Goal: Information Seeking & Learning: Find specific page/section

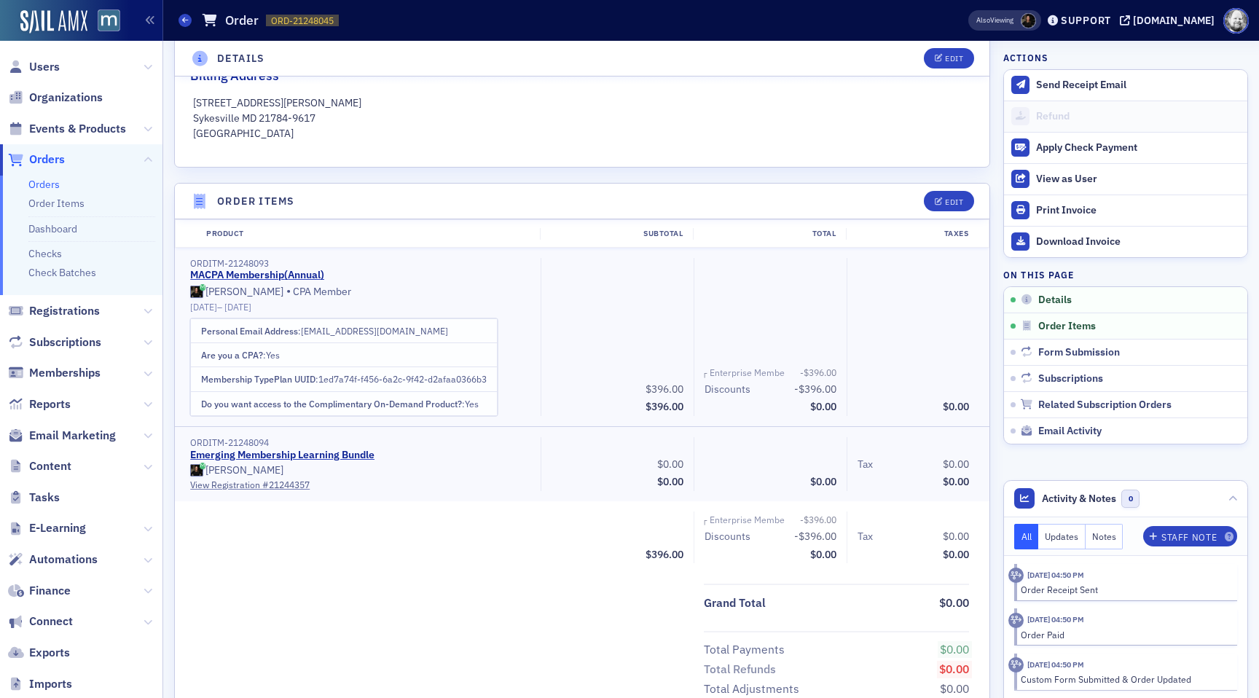
scroll to position [339, 0]
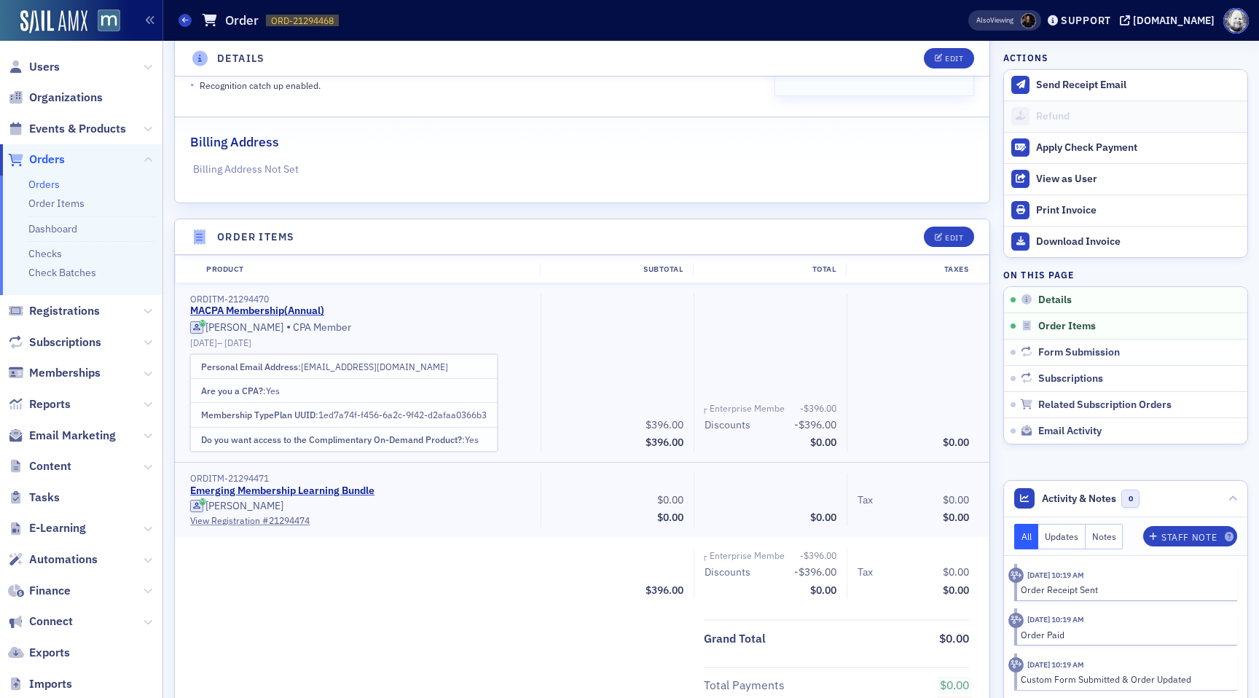
scroll to position [244, 0]
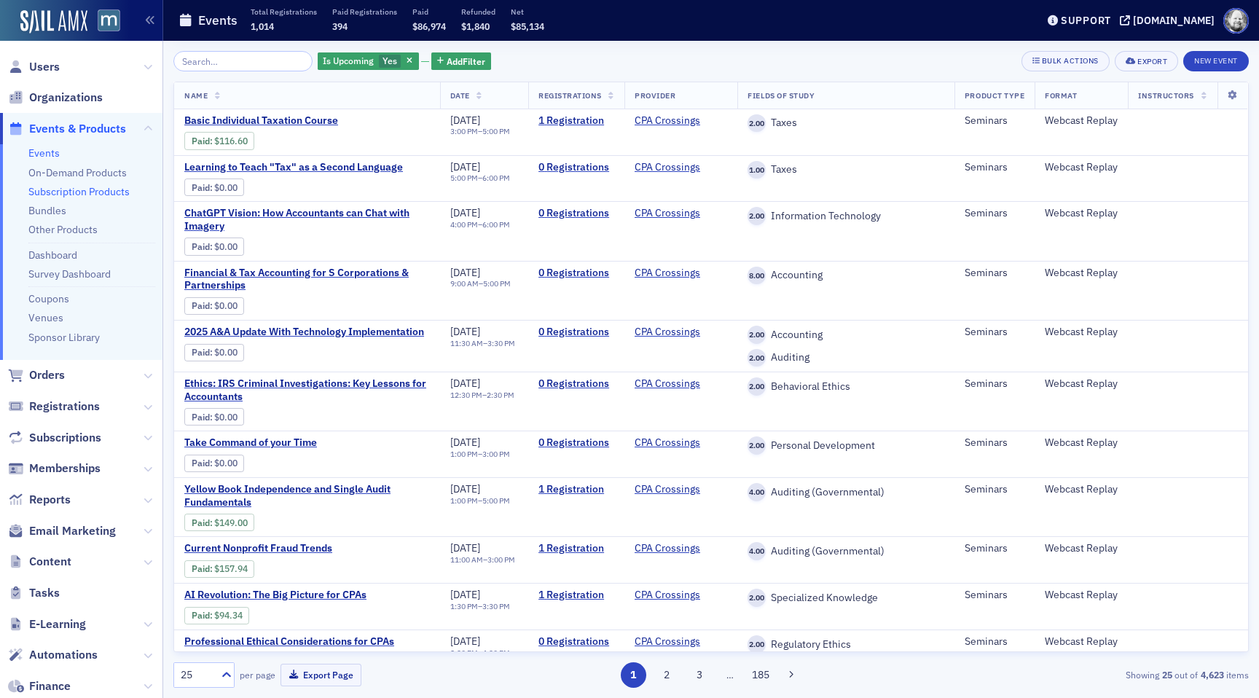
click at [58, 192] on link "Subscription Products" at bounding box center [78, 191] width 101 height 13
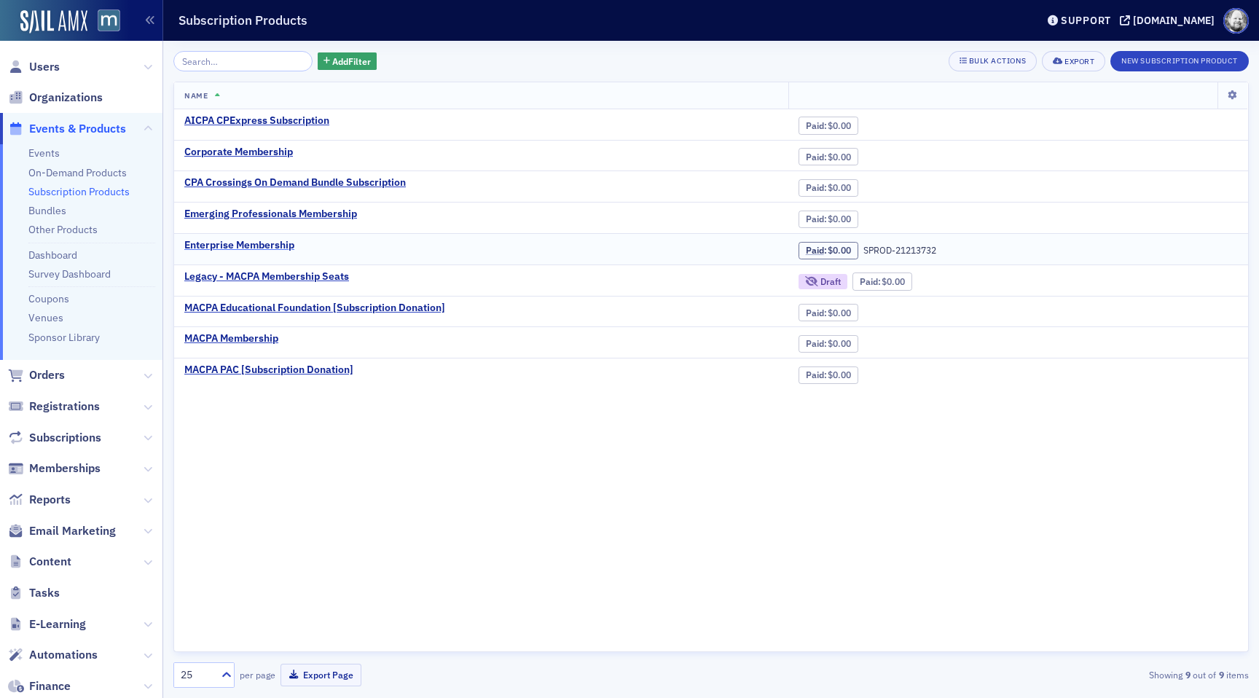
click at [238, 249] on div "Enterprise Membership" at bounding box center [239, 245] width 110 height 13
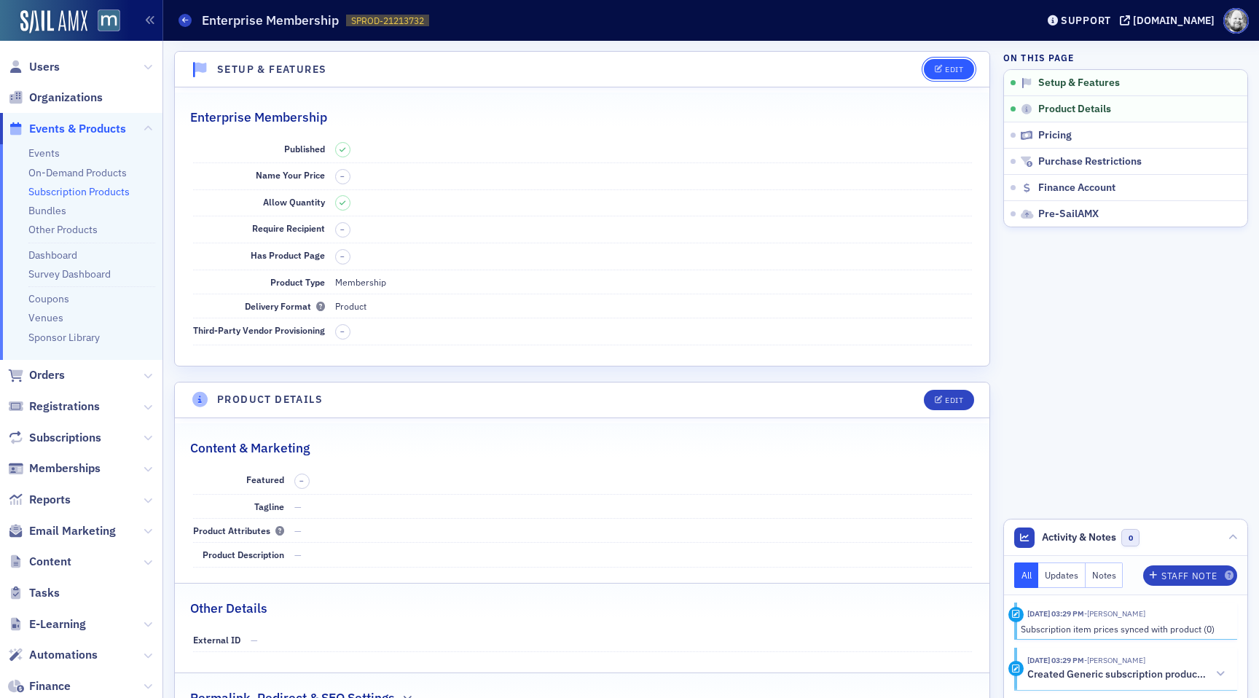
click at [931, 66] on button "Edit" at bounding box center [949, 69] width 50 height 20
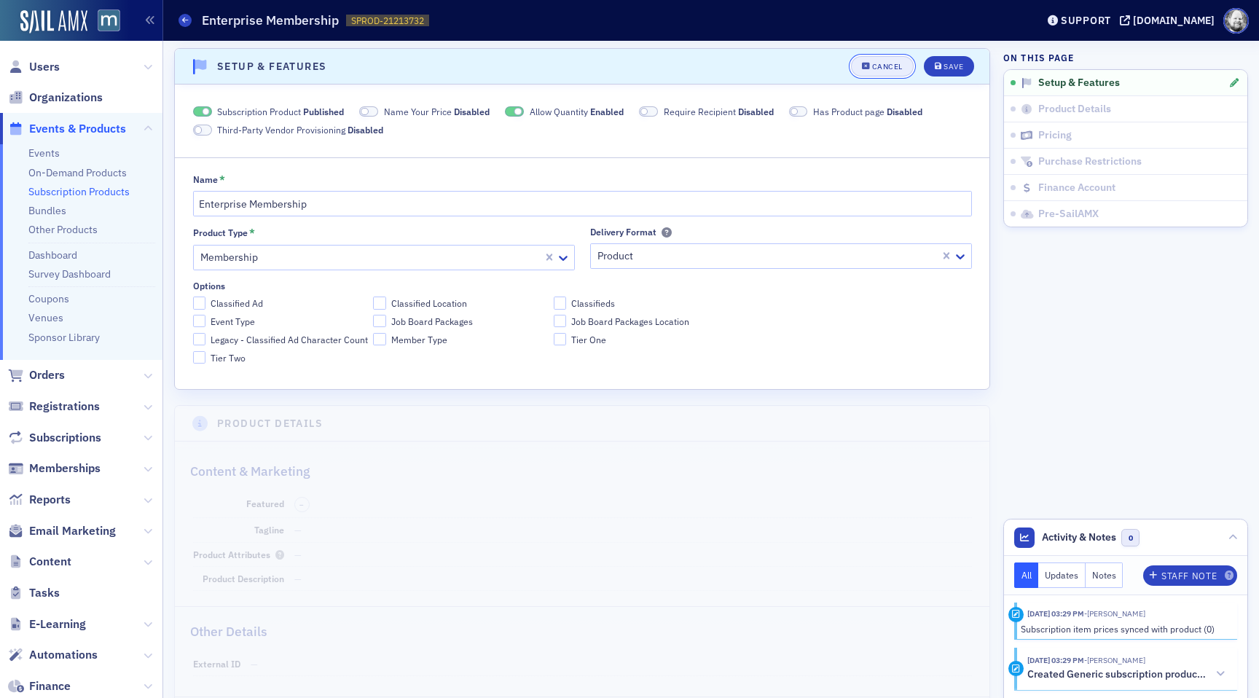
click at [888, 57] on button "Cancel" at bounding box center [882, 66] width 63 height 20
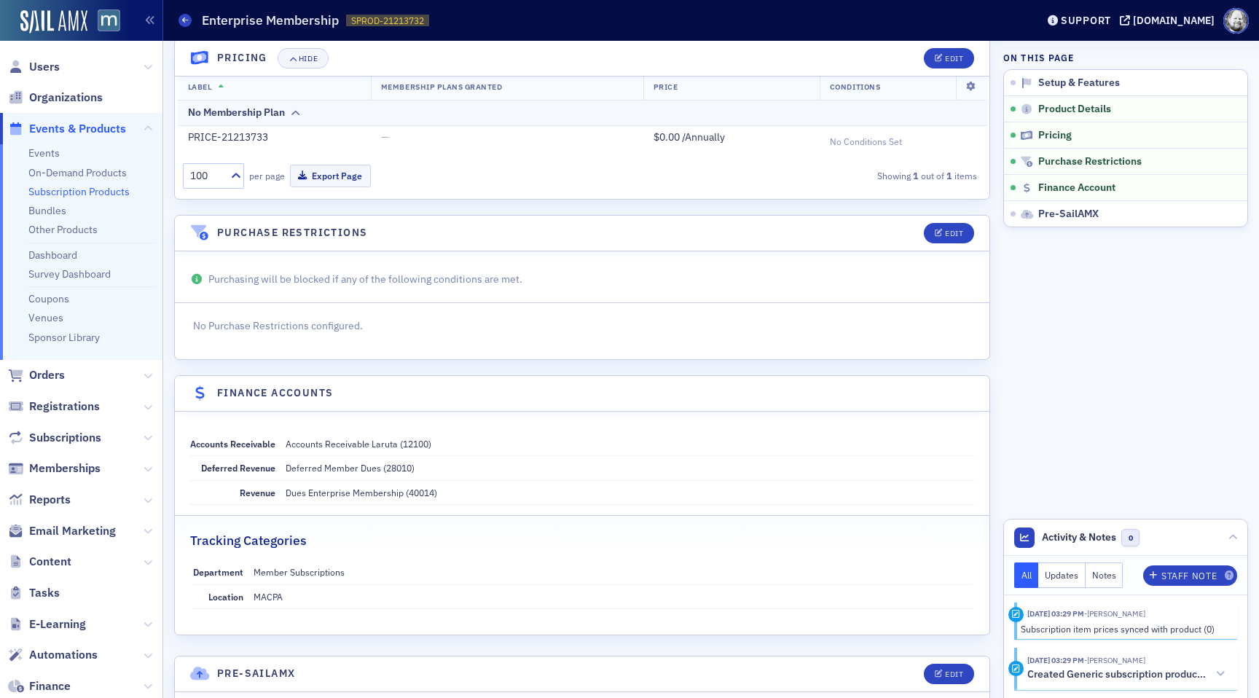
scroll to position [791, 0]
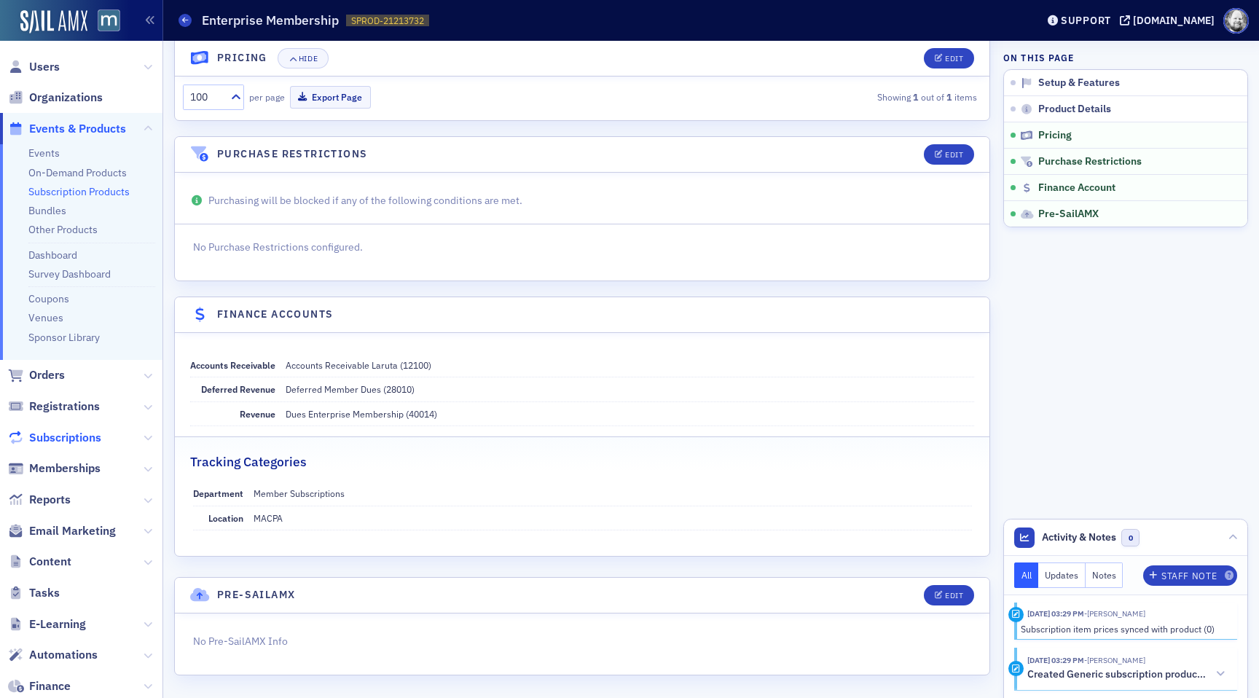
click at [86, 439] on span "Subscriptions" at bounding box center [65, 438] width 72 height 16
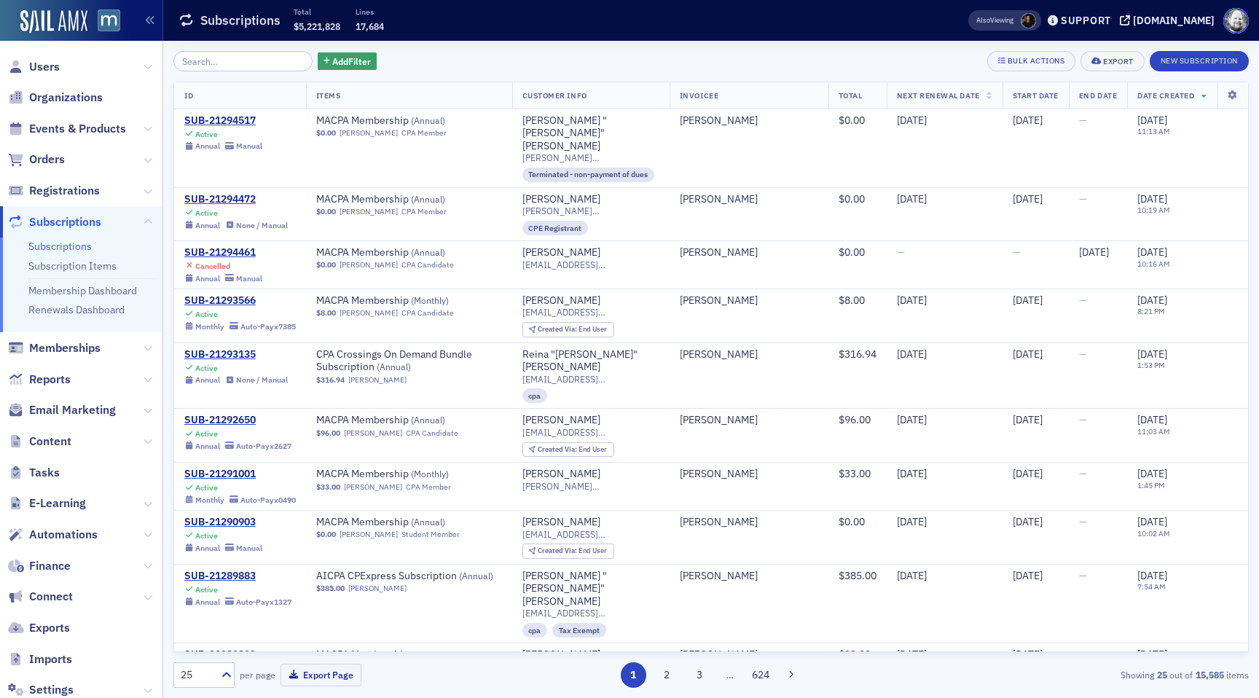
click at [230, 65] on input "search" at bounding box center [242, 61] width 139 height 20
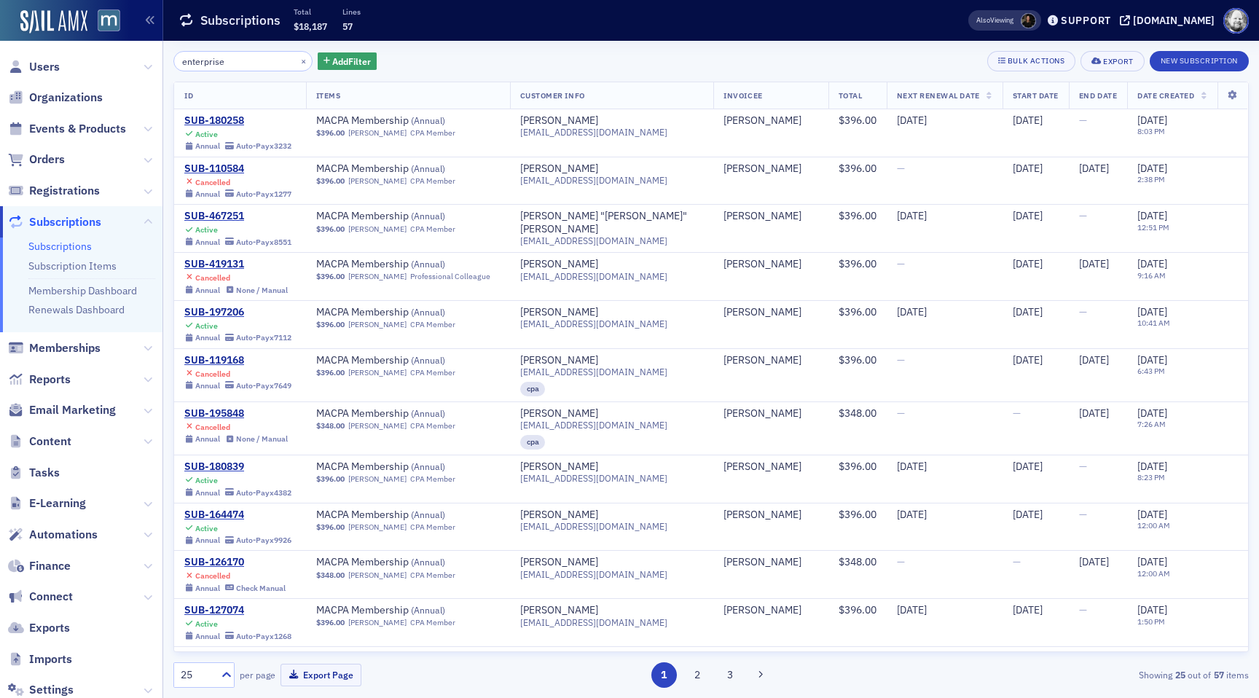
type input "enterprise"
click at [297, 60] on button "×" at bounding box center [303, 60] width 13 height 13
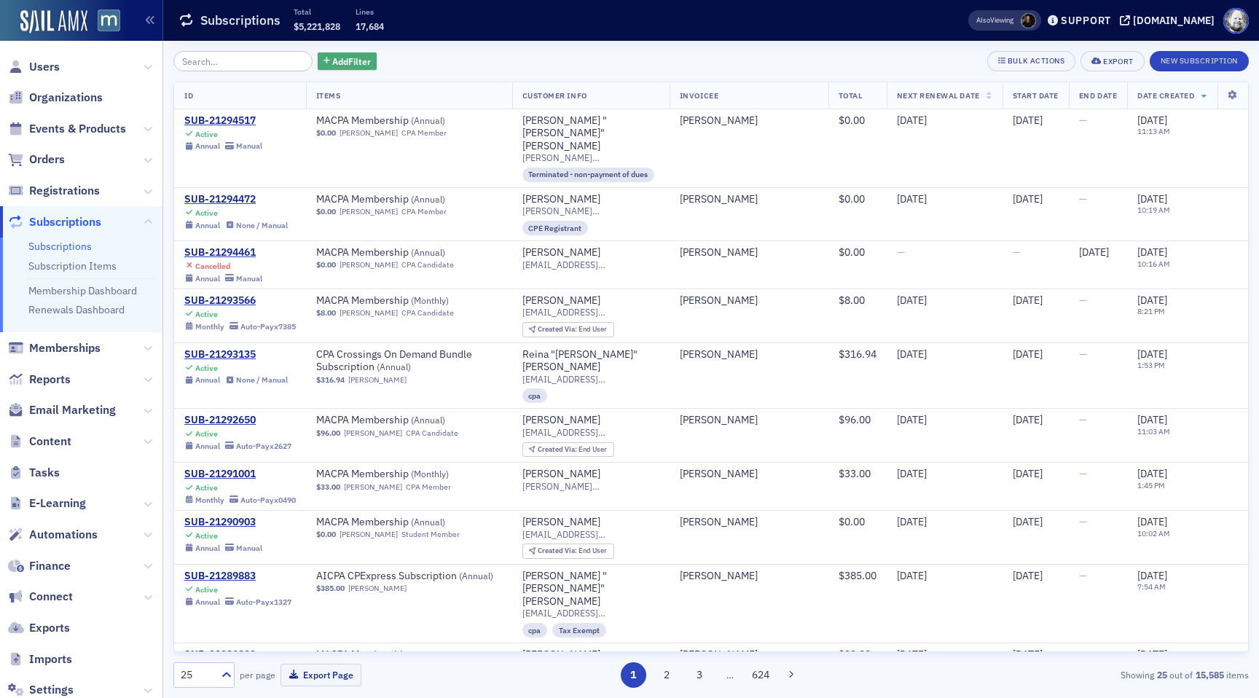
click at [332, 58] on span "Add Filter" at bounding box center [351, 61] width 39 height 13
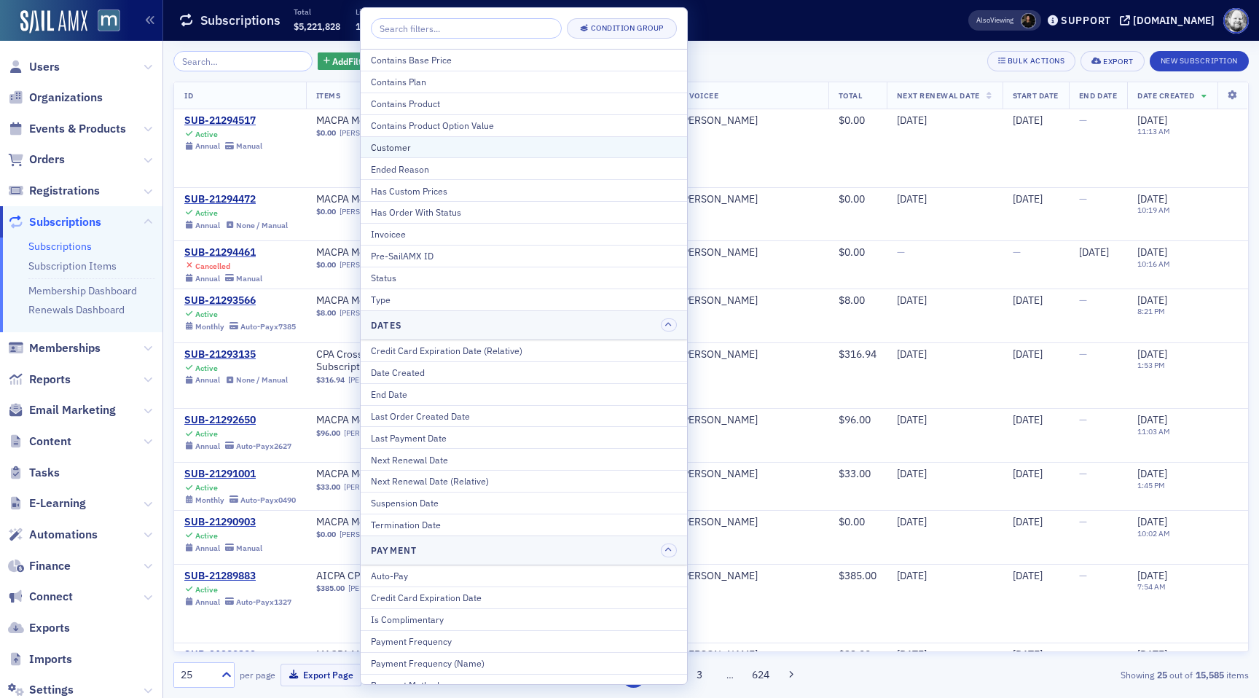
click at [409, 147] on div "Customer" at bounding box center [524, 147] width 306 height 13
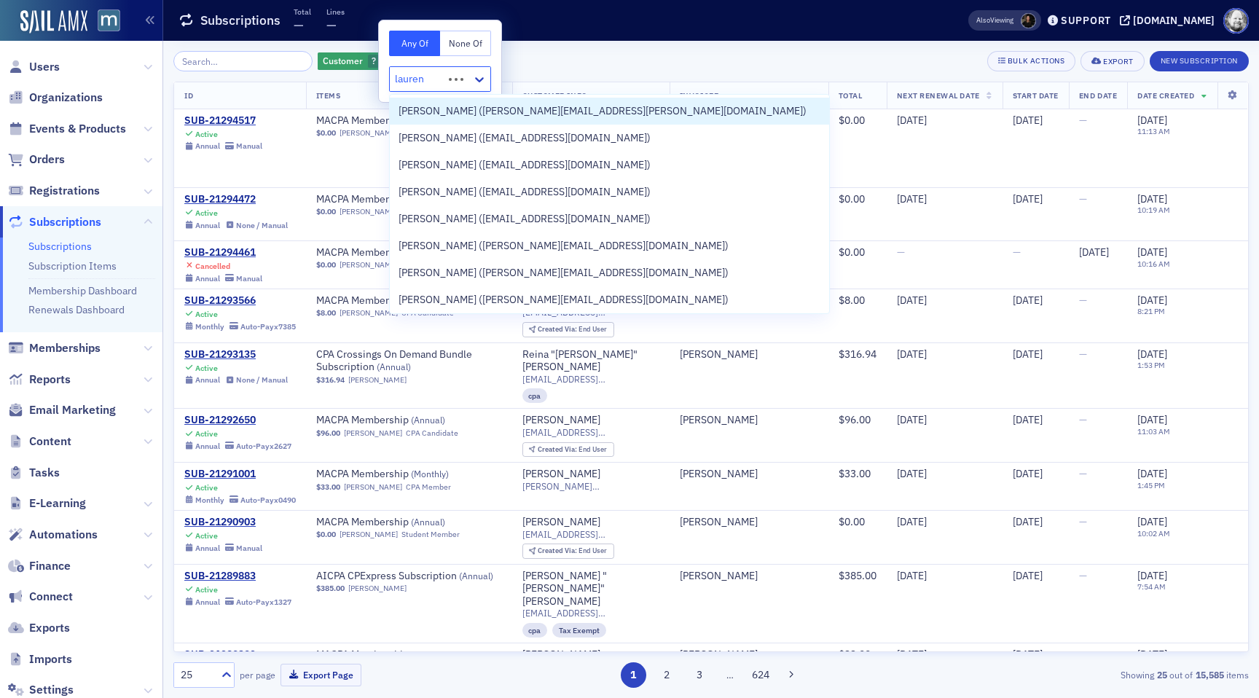
type input "lauren m"
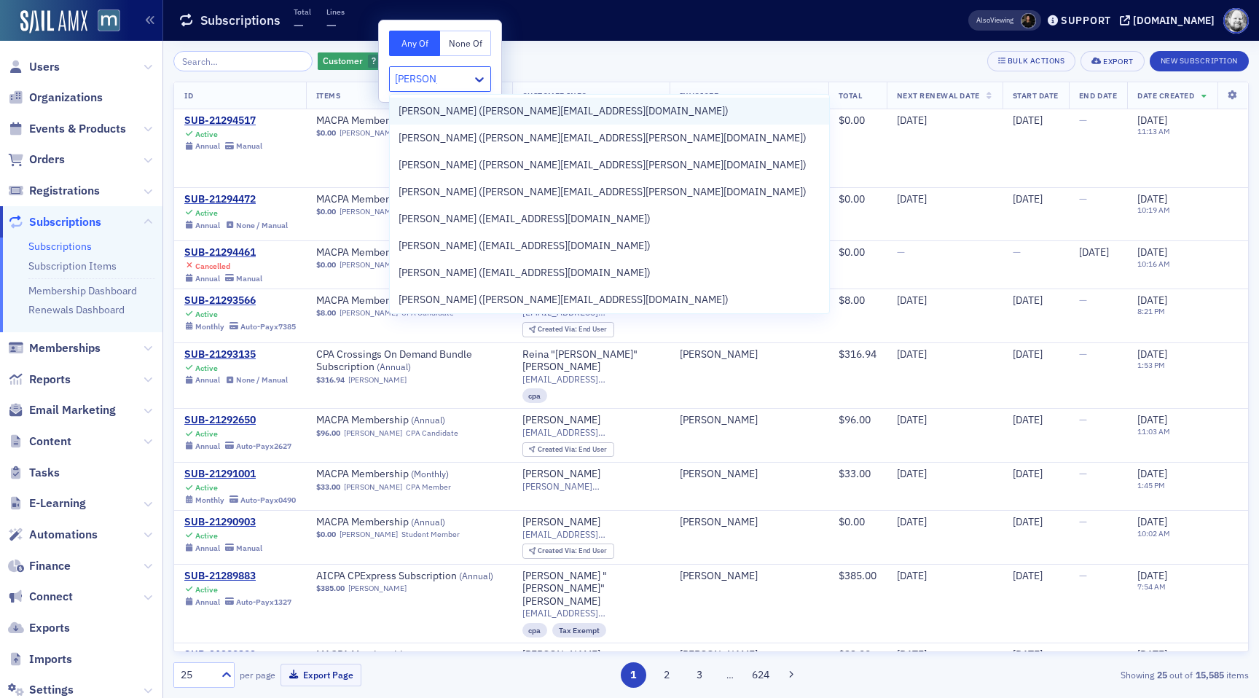
click at [434, 112] on span "Lauren McDonough (lauren@macpa.org)" at bounding box center [564, 110] width 330 height 15
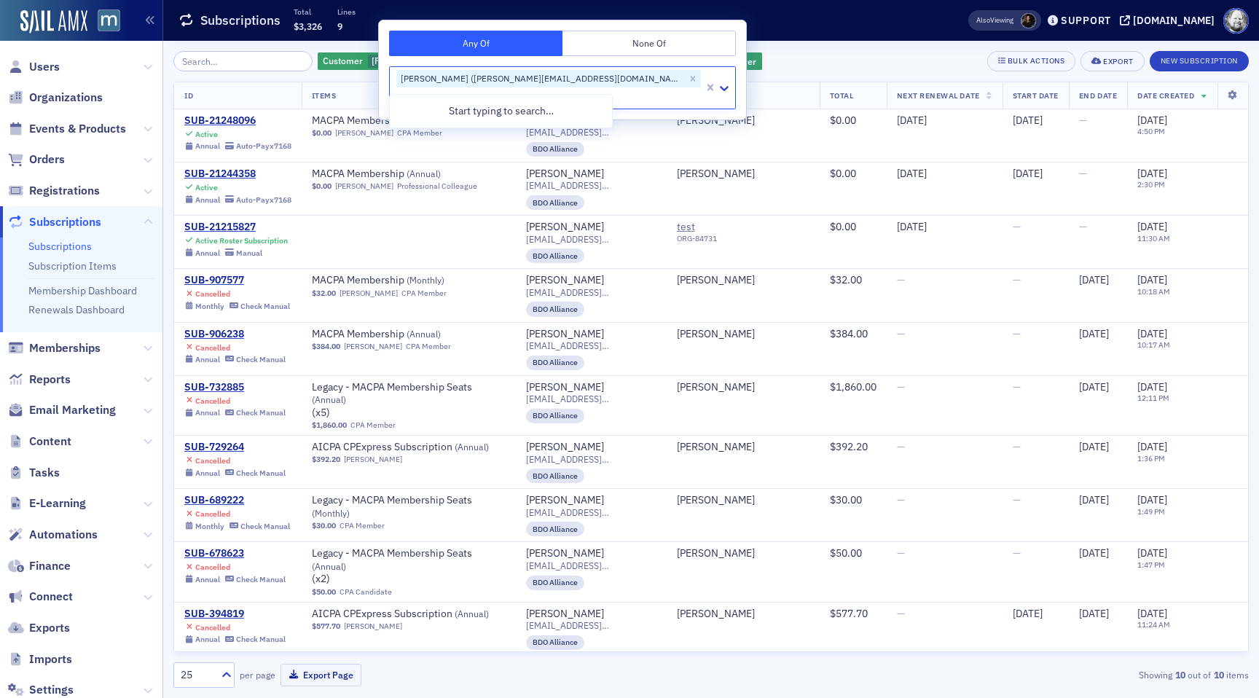
click at [693, 63] on div "Customer Lauren McDonough (lauren@macpa.org) Add Filter Bulk Actions Export New…" at bounding box center [711, 61] width 1076 height 20
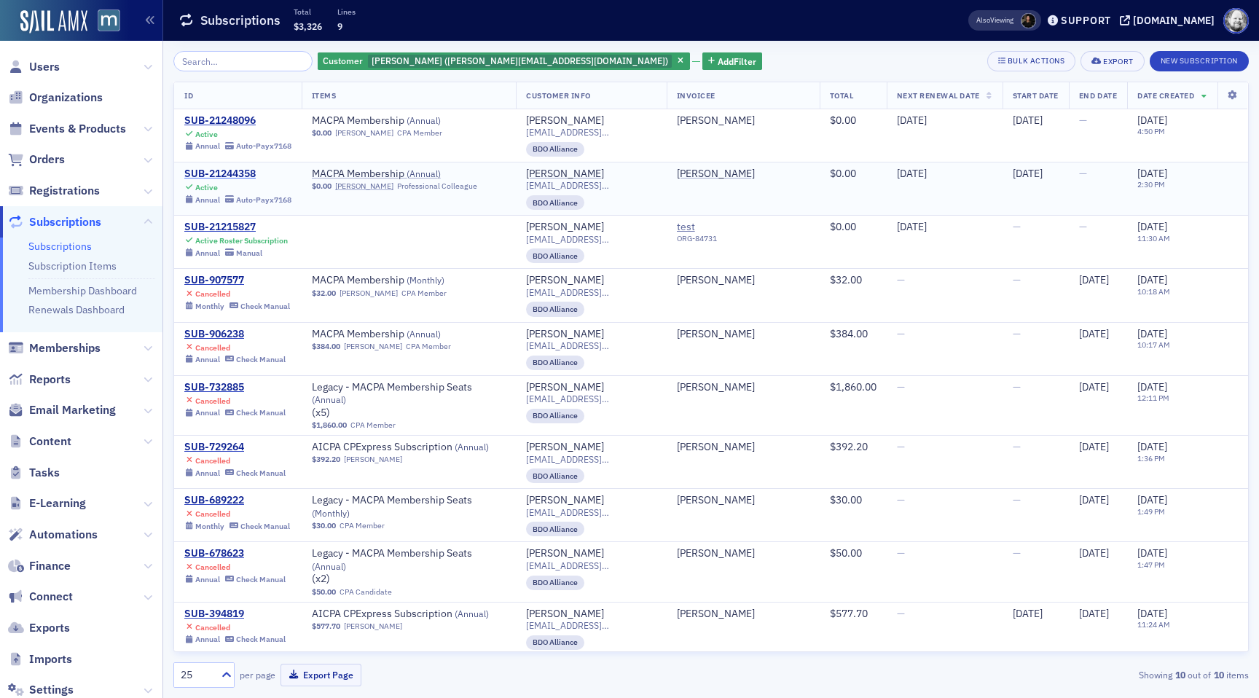
click at [240, 173] on div "SUB-21244358" at bounding box center [237, 174] width 107 height 13
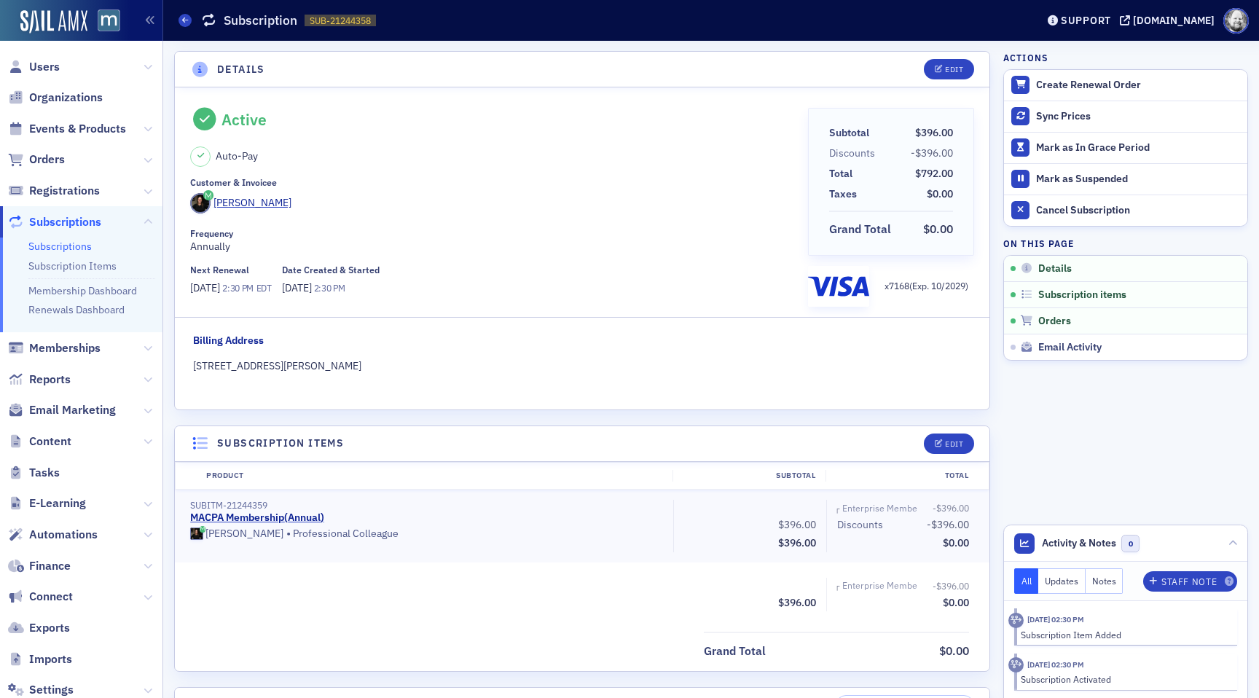
click at [44, 251] on link "Subscriptions" at bounding box center [59, 246] width 63 height 13
click at [948, 77] on button "Edit" at bounding box center [949, 69] width 50 height 20
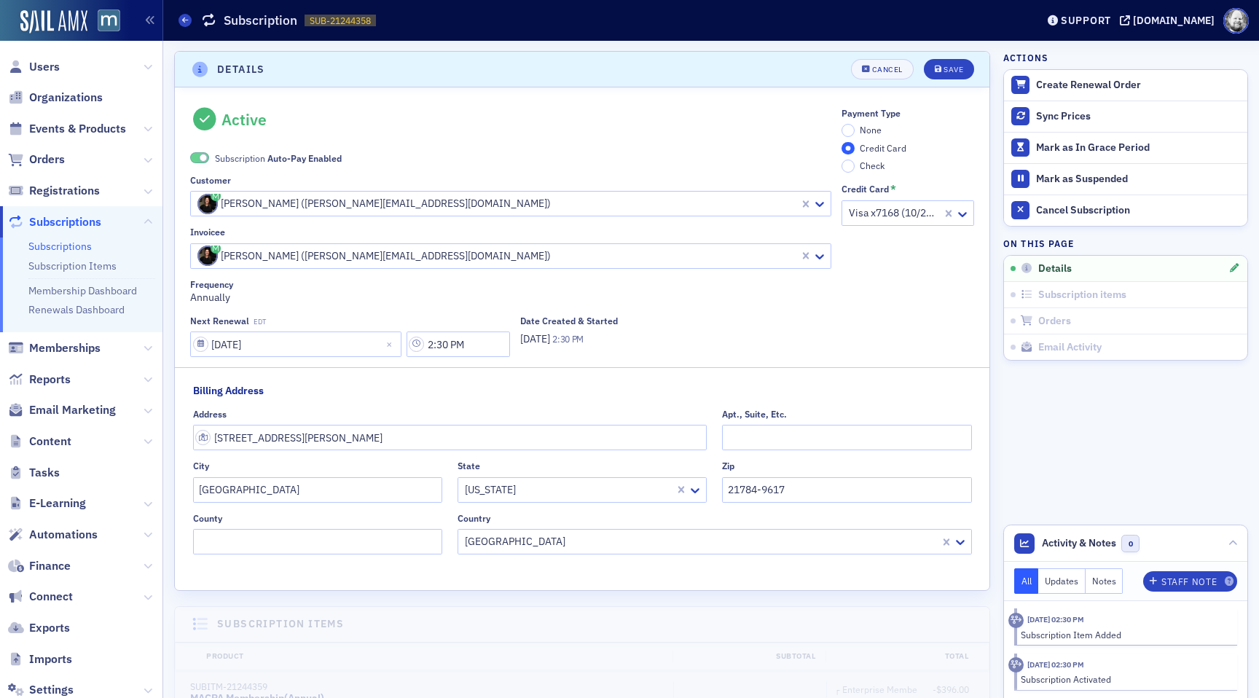
scroll to position [3, 0]
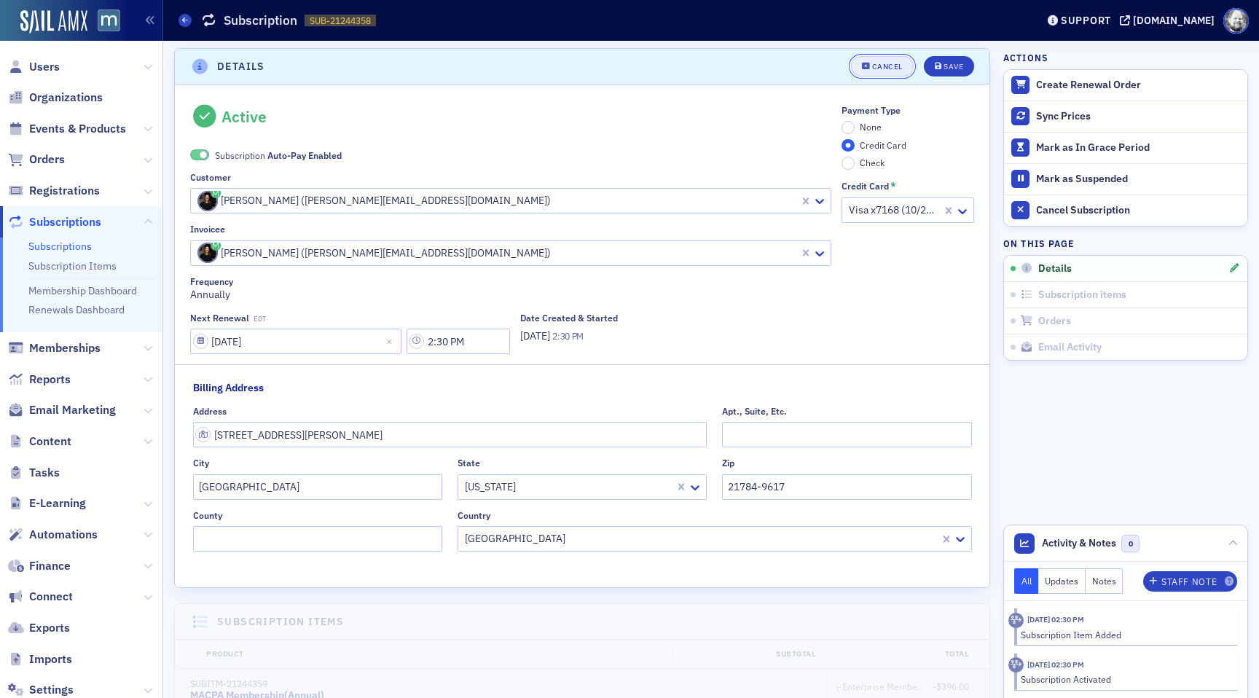
click at [896, 68] on div "Cancel" at bounding box center [887, 67] width 31 height 8
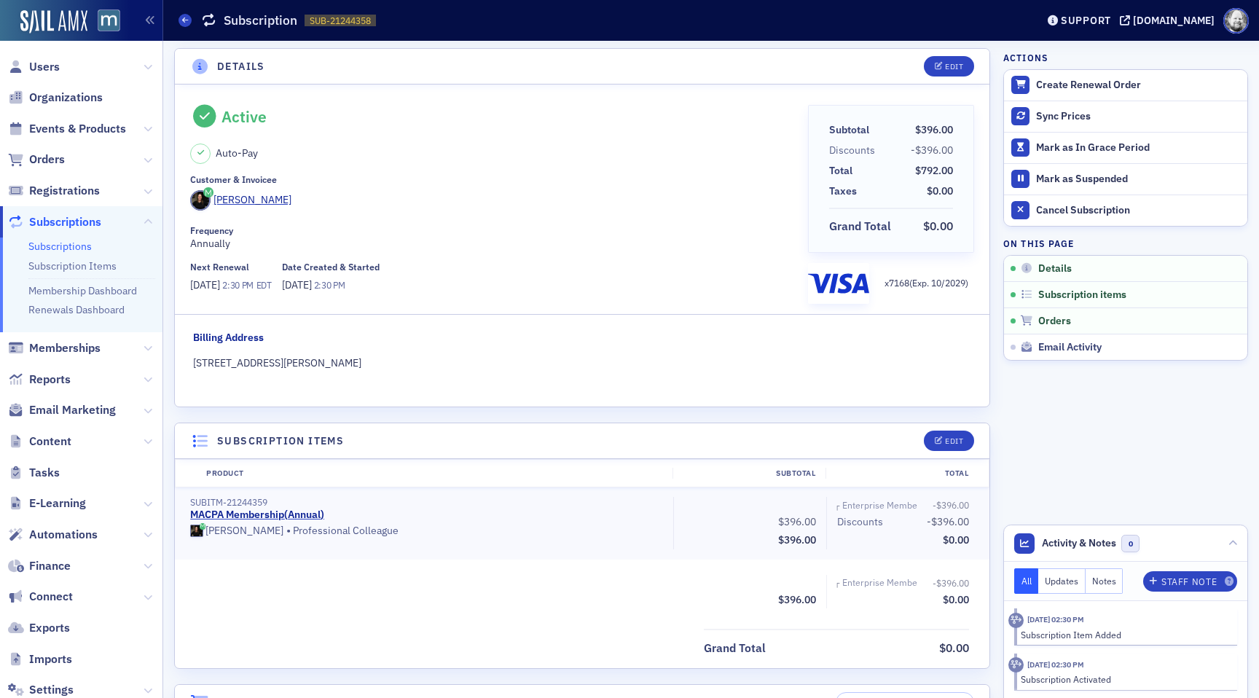
scroll to position [0, 0]
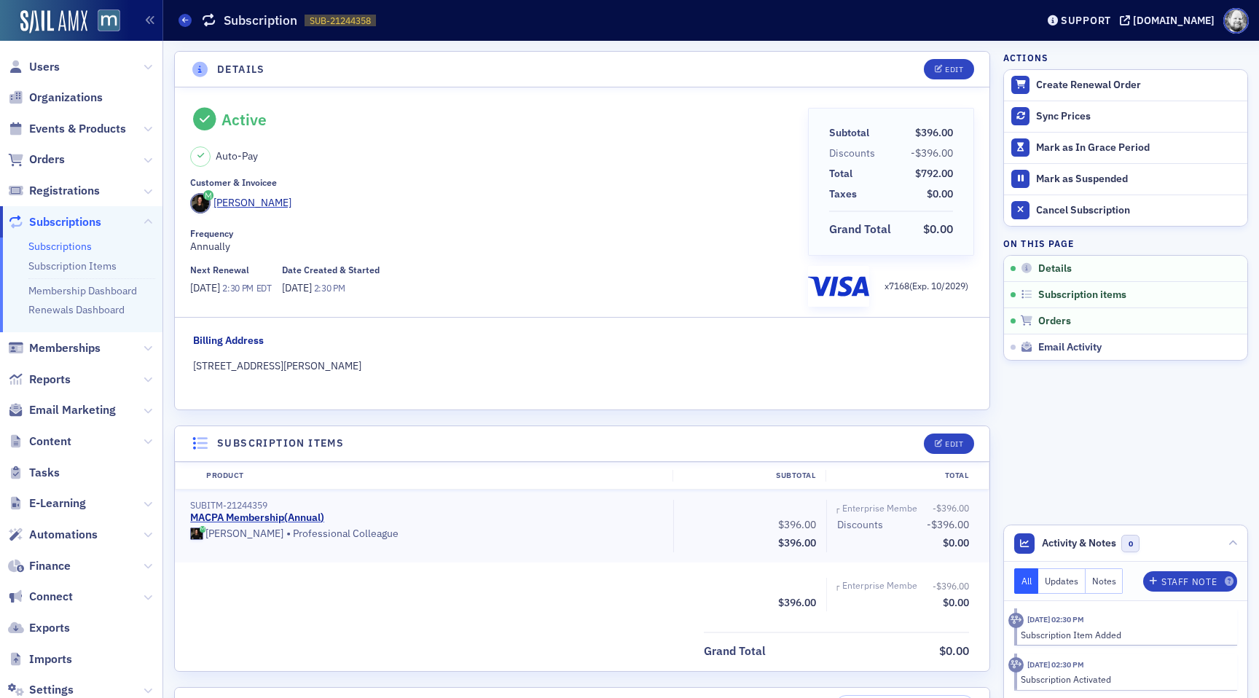
click at [80, 246] on link "Subscriptions" at bounding box center [59, 246] width 63 height 13
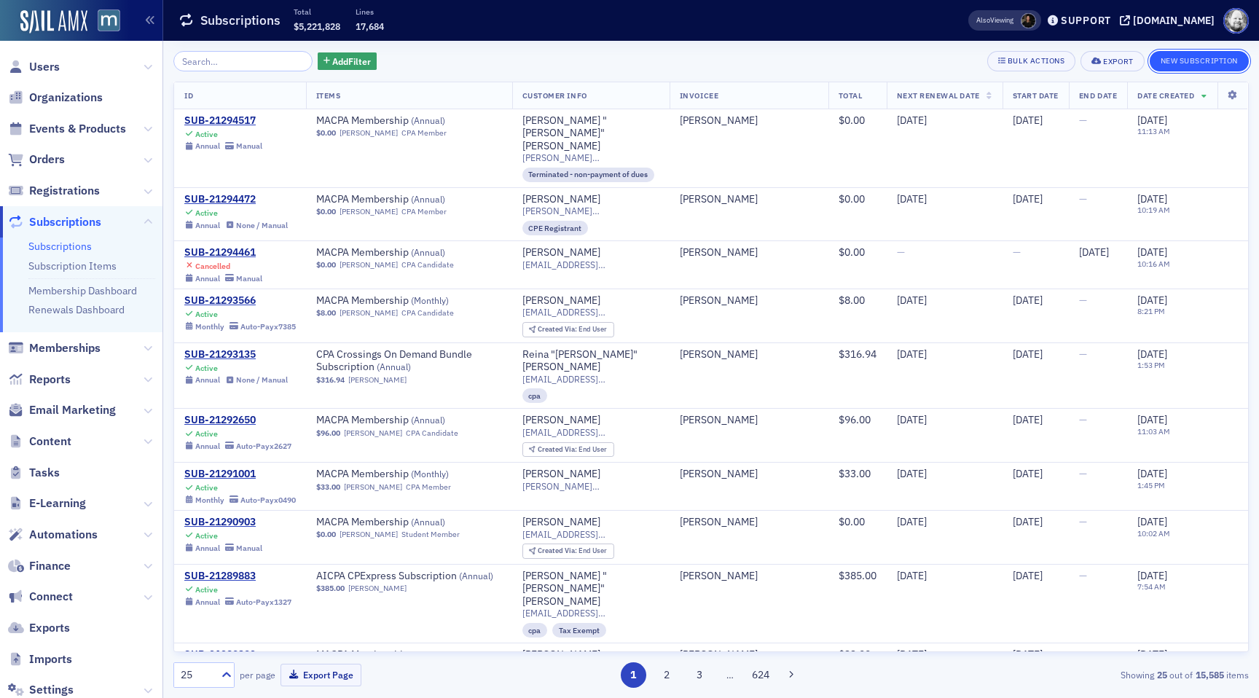
click at [1176, 57] on button "New Subscription" at bounding box center [1199, 61] width 99 height 20
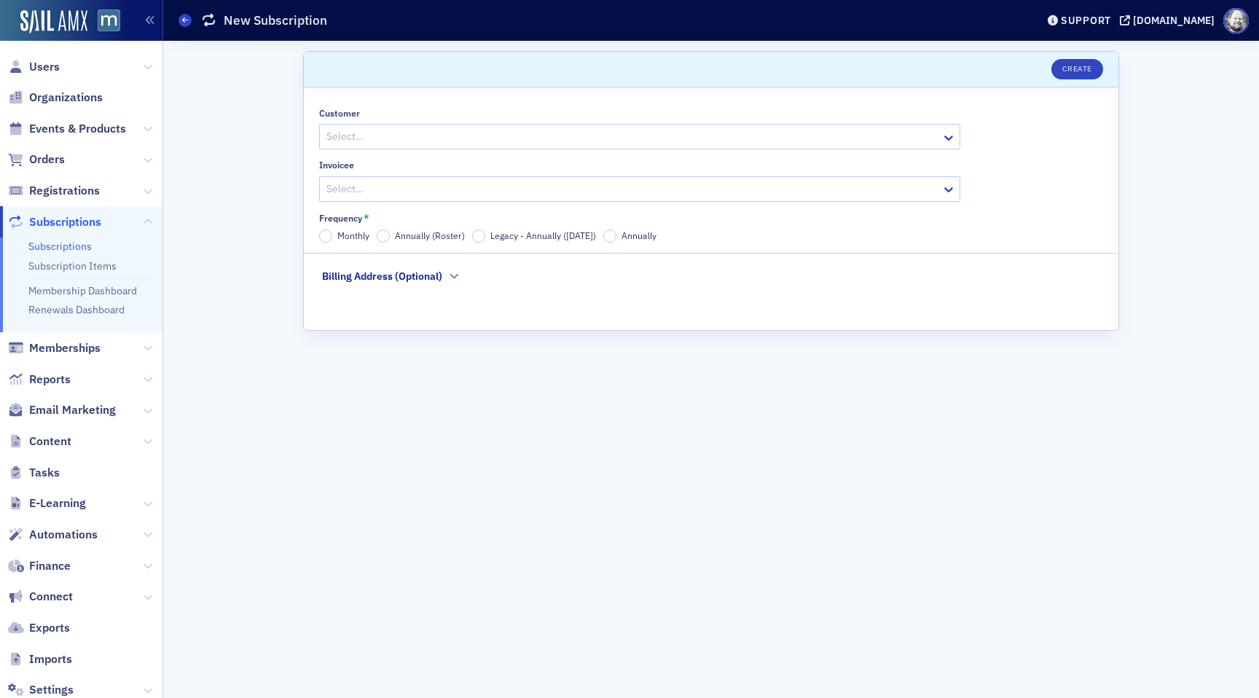
click at [461, 288] on div "Billing Address (Optional)" at bounding box center [391, 279] width 139 height 20
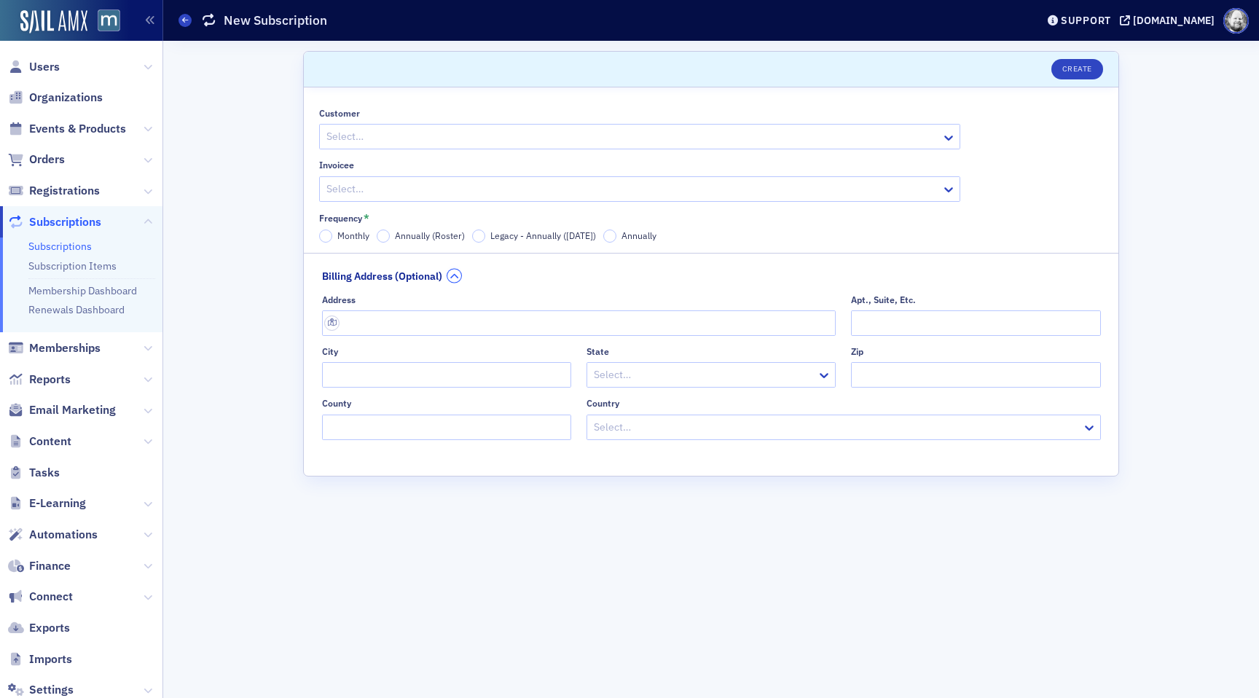
click at [454, 281] on icon "button" at bounding box center [454, 276] width 9 height 9
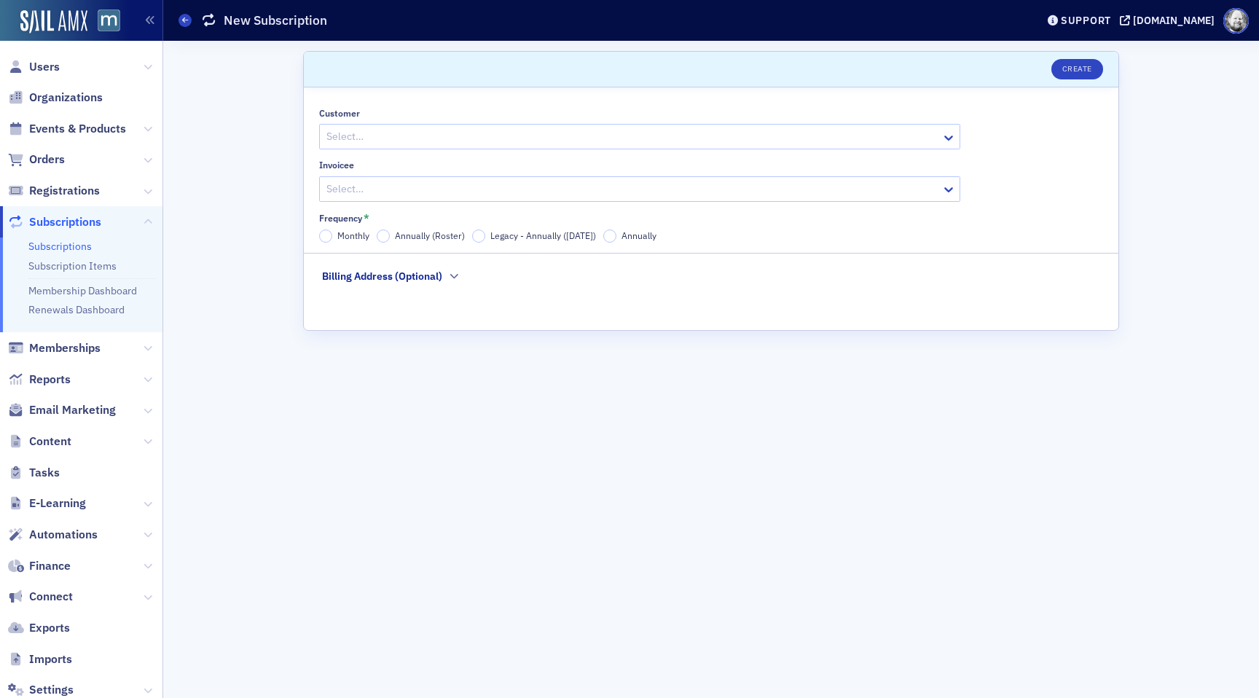
click at [53, 244] on link "Subscriptions" at bounding box center [59, 246] width 63 height 13
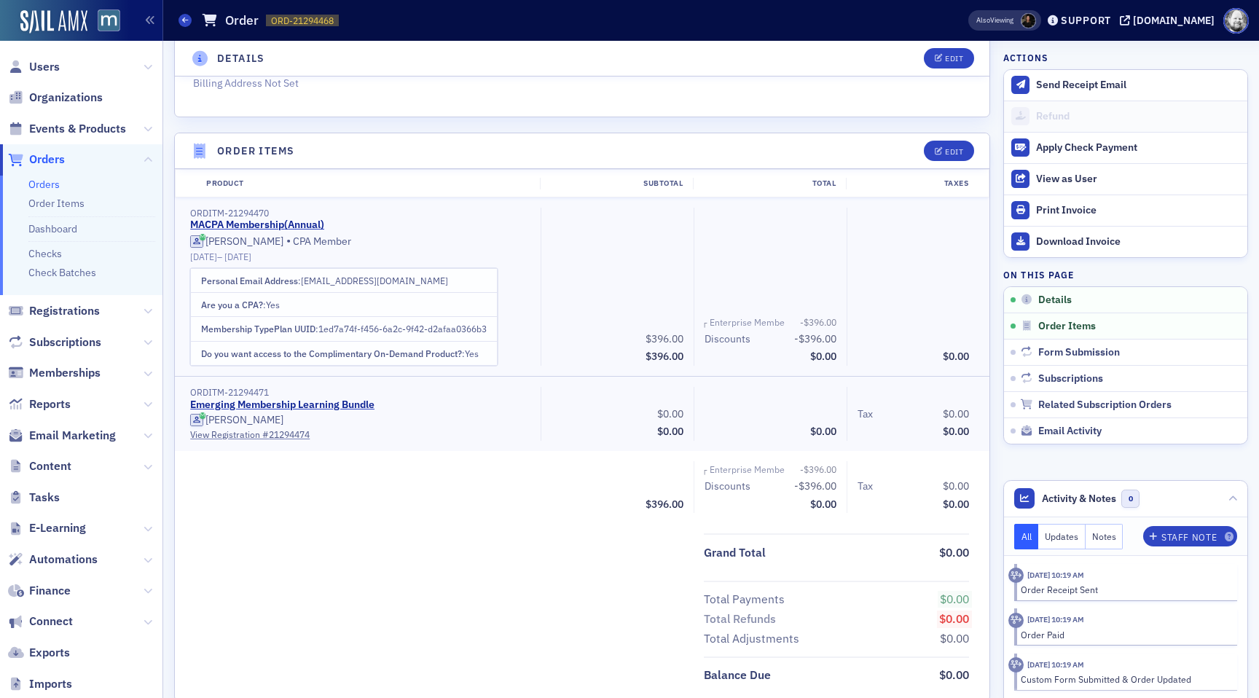
scroll to position [365, 0]
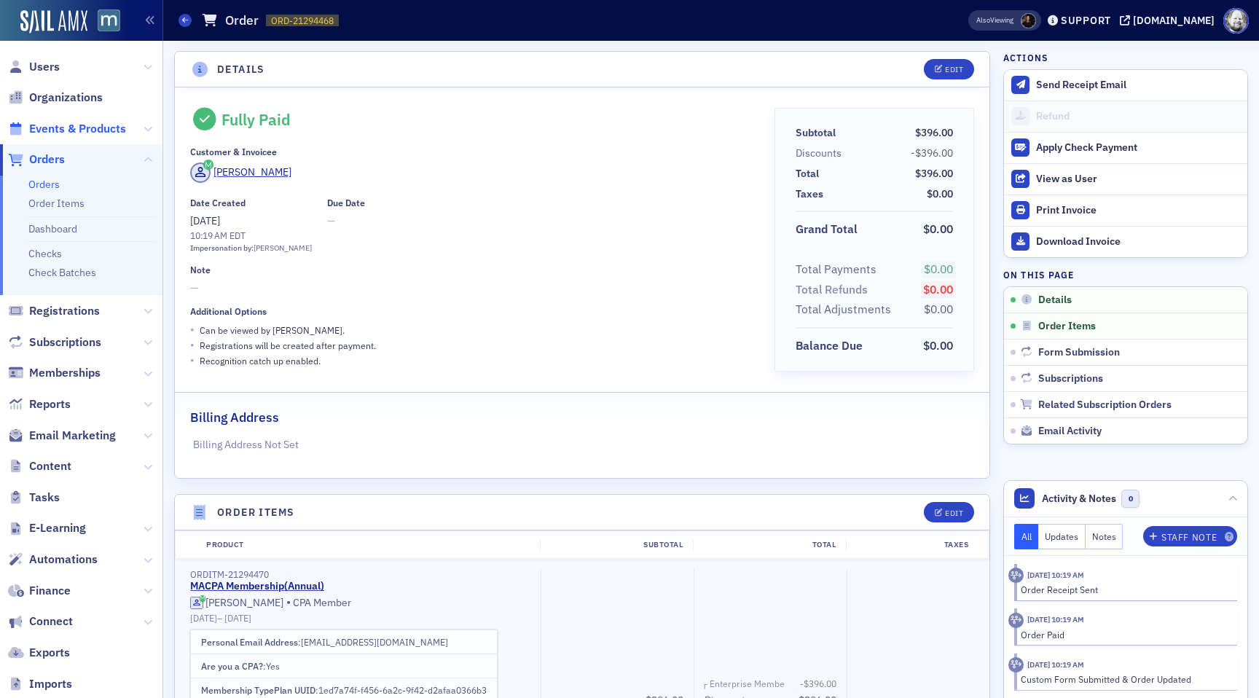
click at [54, 126] on span "Events & Products" at bounding box center [77, 129] width 97 height 16
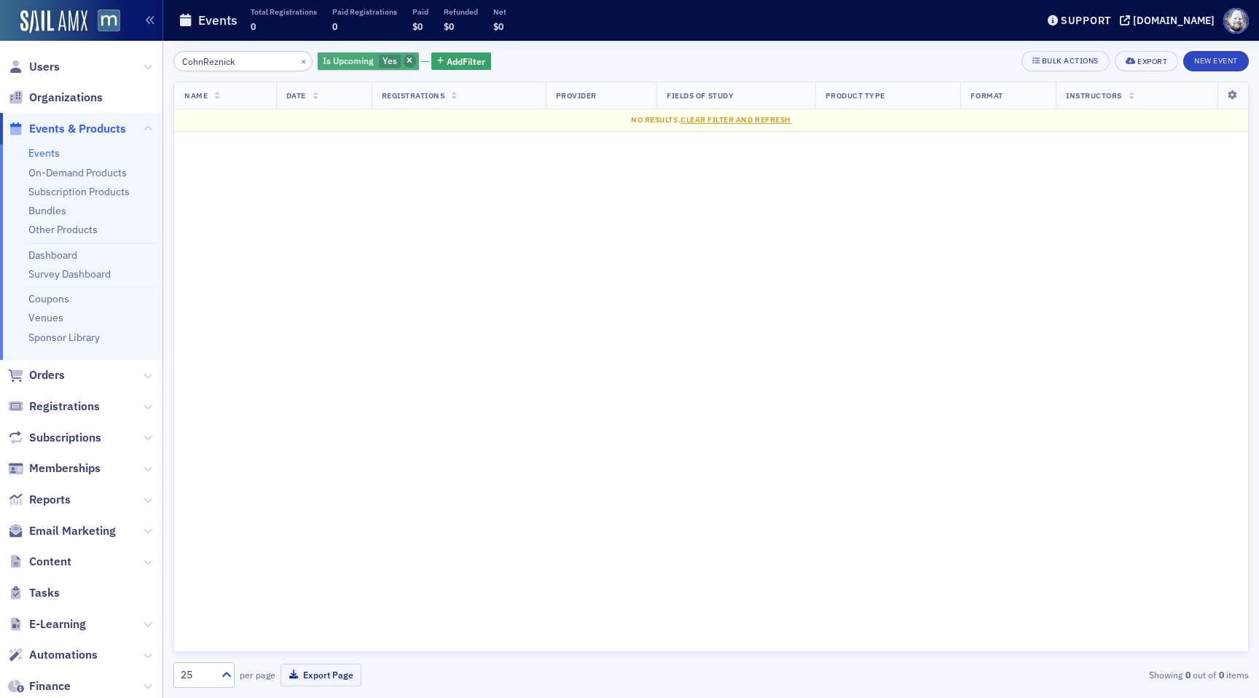
type input "CohnReznick"
click at [407, 58] on icon "button" at bounding box center [410, 62] width 6 height 8
click at [59, 178] on link "On-Demand Products" at bounding box center [77, 172] width 98 height 13
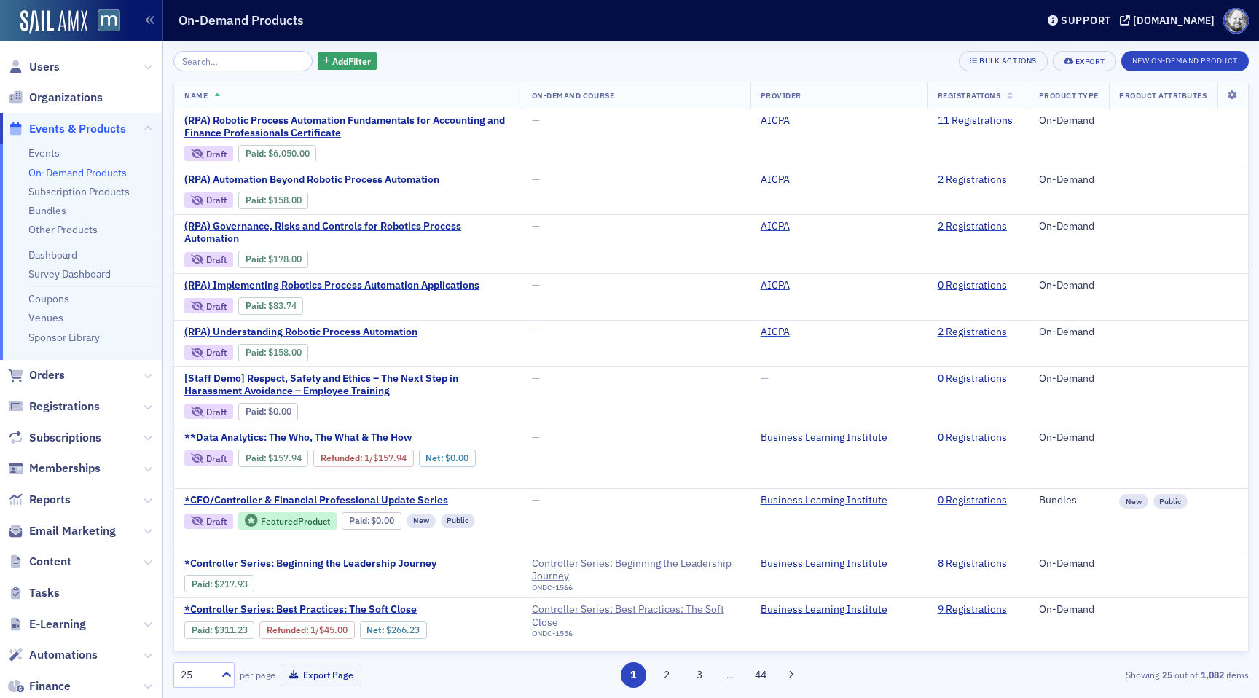
click at [245, 51] on input "search" at bounding box center [242, 61] width 139 height 20
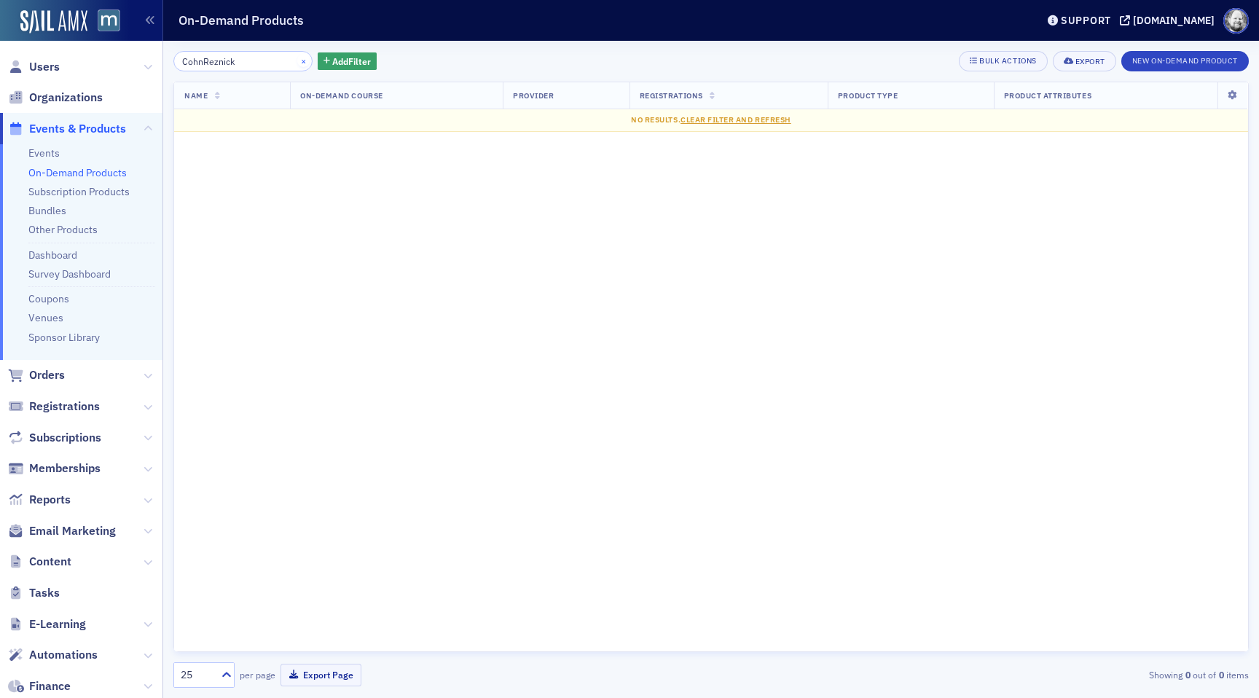
type input "CohnReznick"
click at [297, 58] on button "×" at bounding box center [303, 60] width 13 height 13
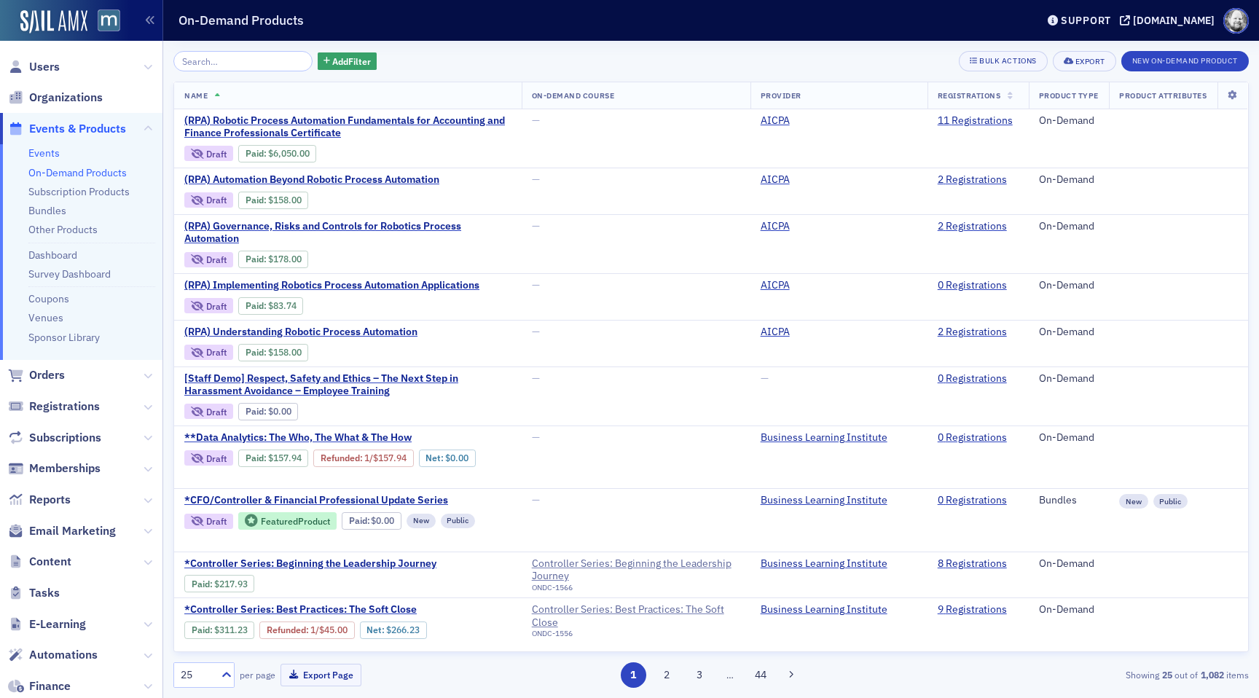
click at [39, 149] on link "Events" at bounding box center [43, 152] width 31 height 13
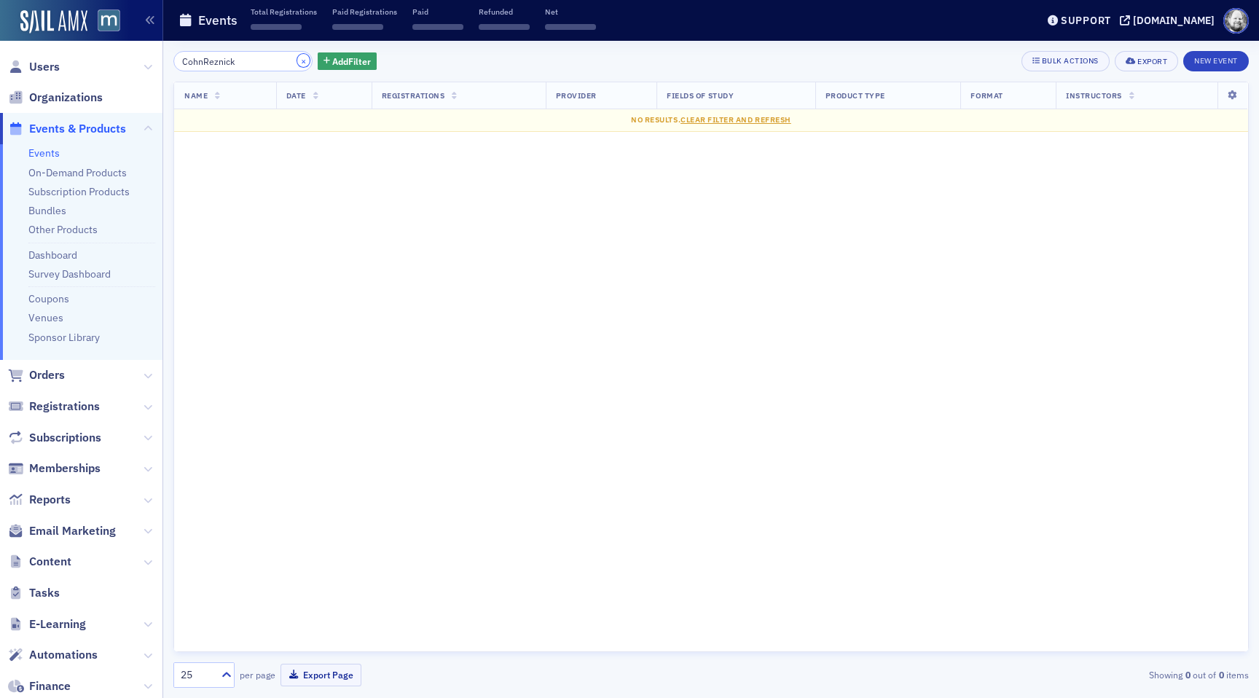
click at [297, 56] on button "×" at bounding box center [303, 60] width 13 height 13
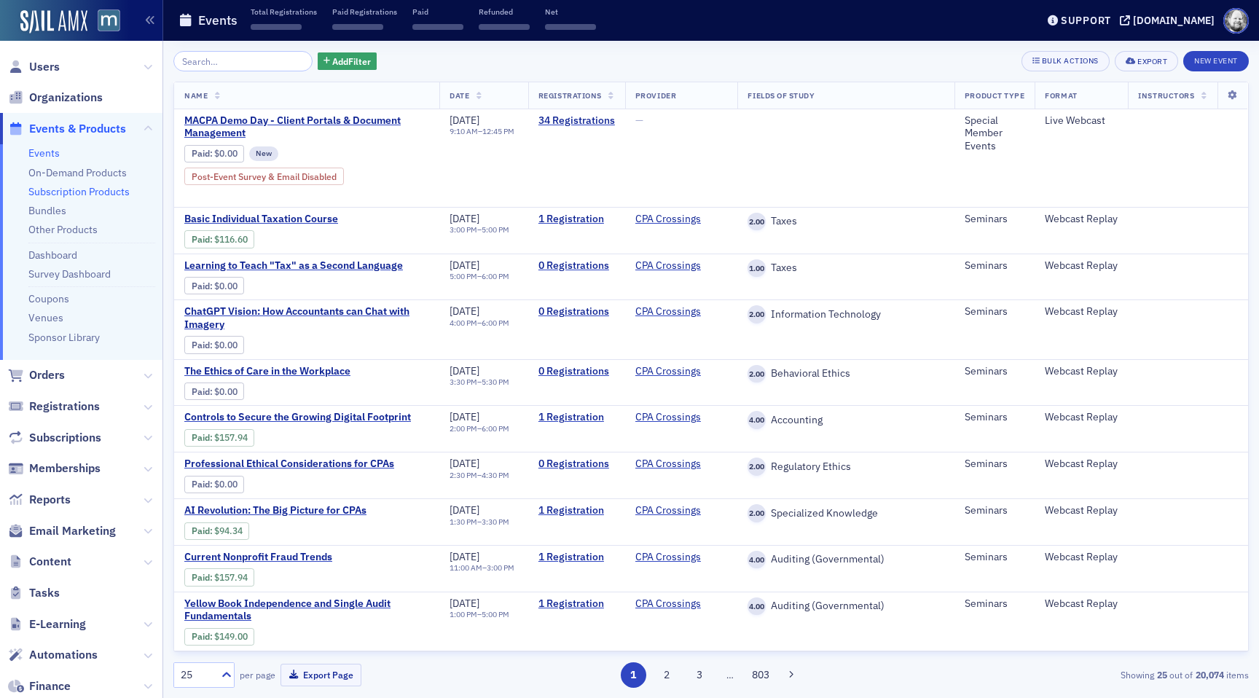
click at [84, 192] on link "Subscription Products" at bounding box center [78, 191] width 101 height 13
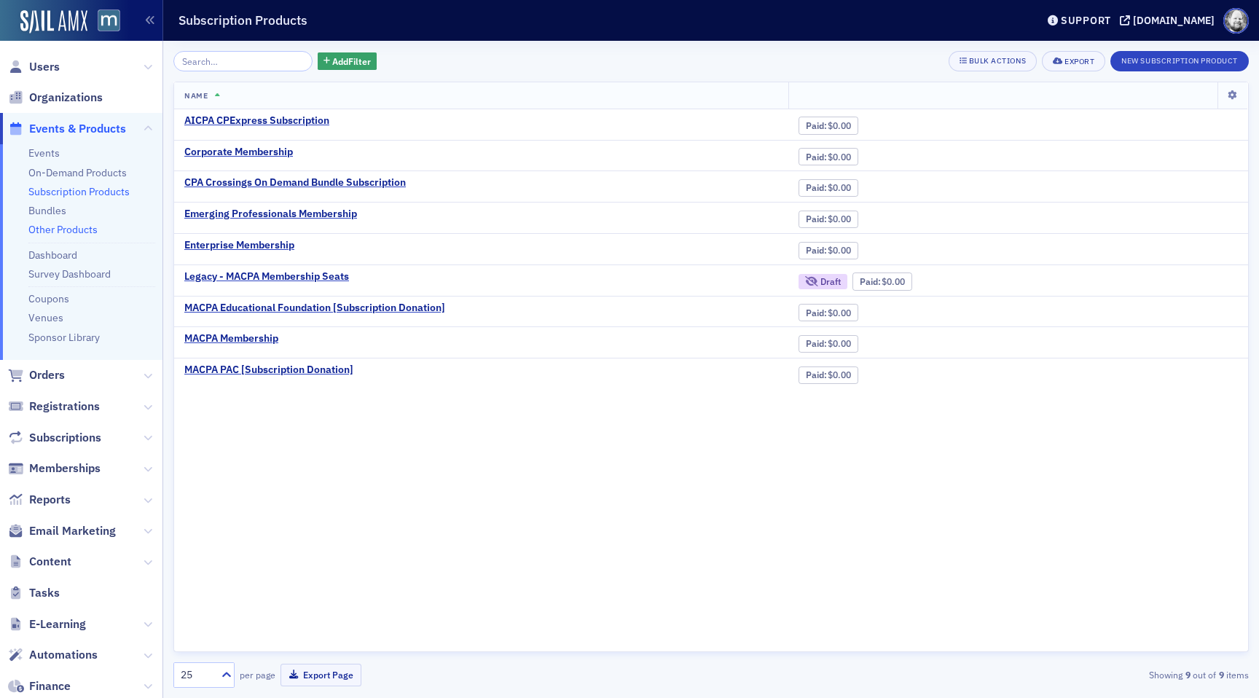
click at [49, 232] on link "Other Products" at bounding box center [62, 229] width 69 height 13
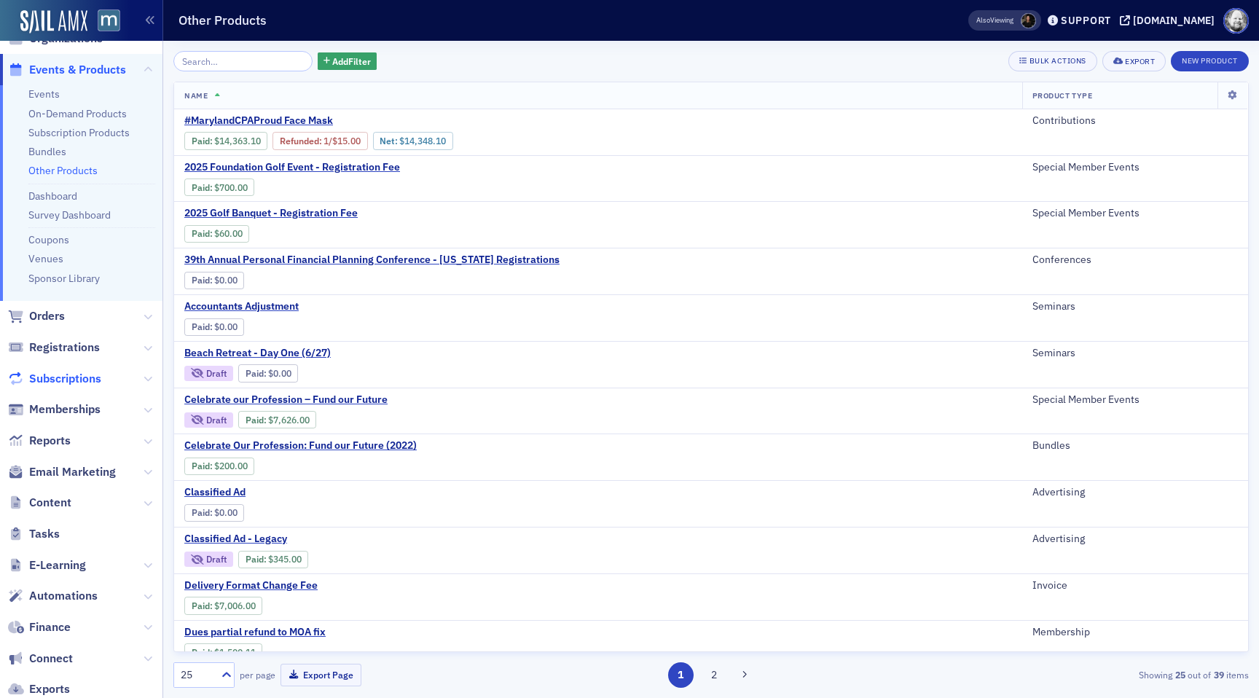
scroll to position [71, 0]
